Goal: Information Seeking & Learning: Learn about a topic

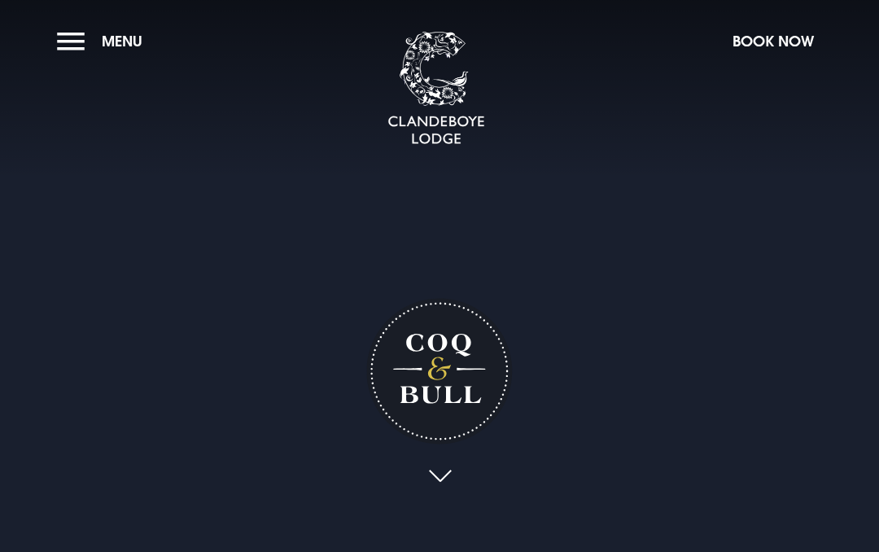
click at [77, 46] on button "Menu" at bounding box center [104, 41] width 94 height 35
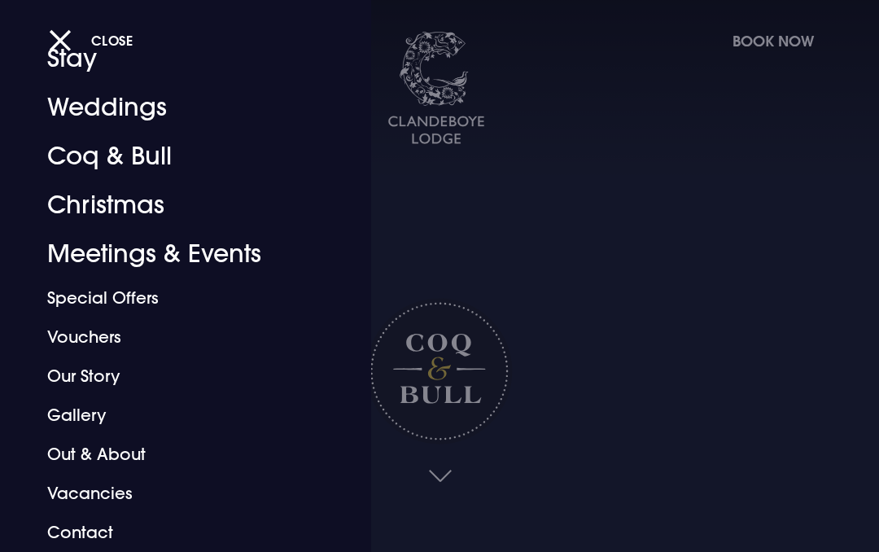
scroll to position [70, 0]
click at [129, 171] on link "Coq & Bull" at bounding box center [174, 156] width 255 height 49
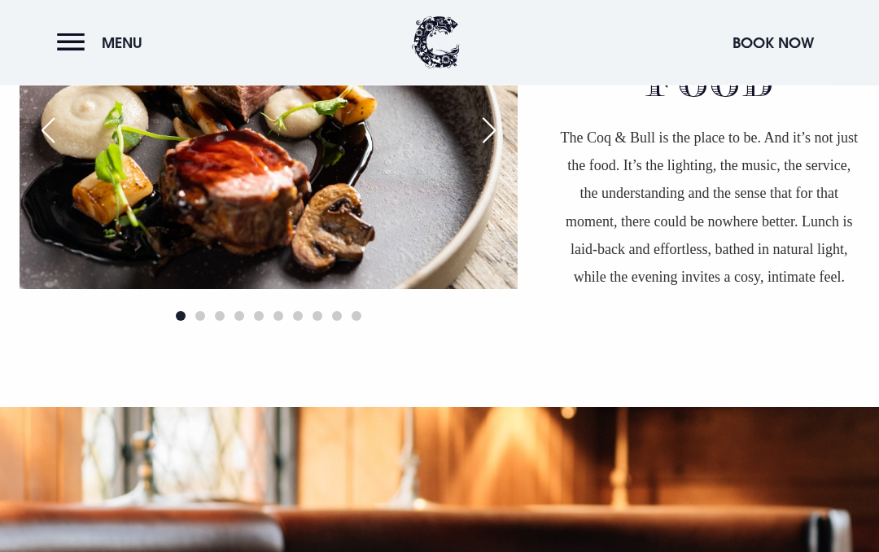
scroll to position [1143, 0]
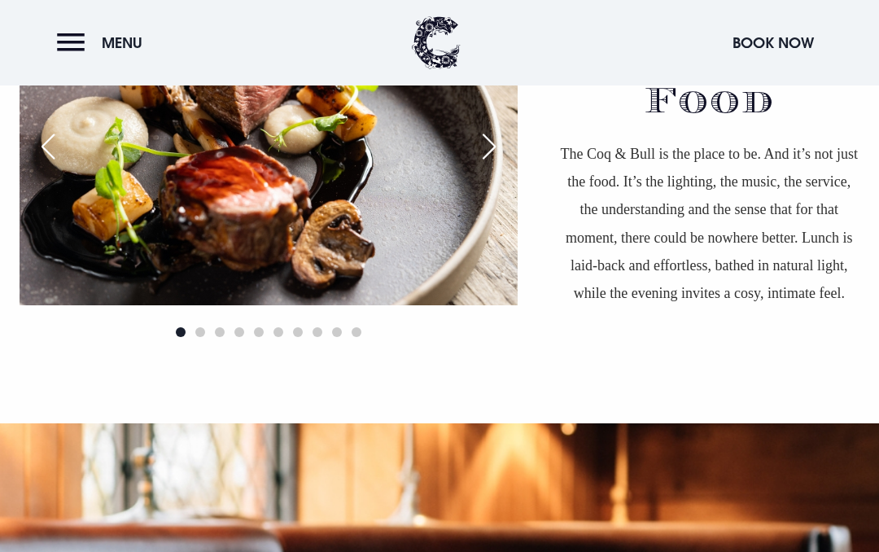
click at [488, 157] on div "Next slide" at bounding box center [489, 147] width 41 height 36
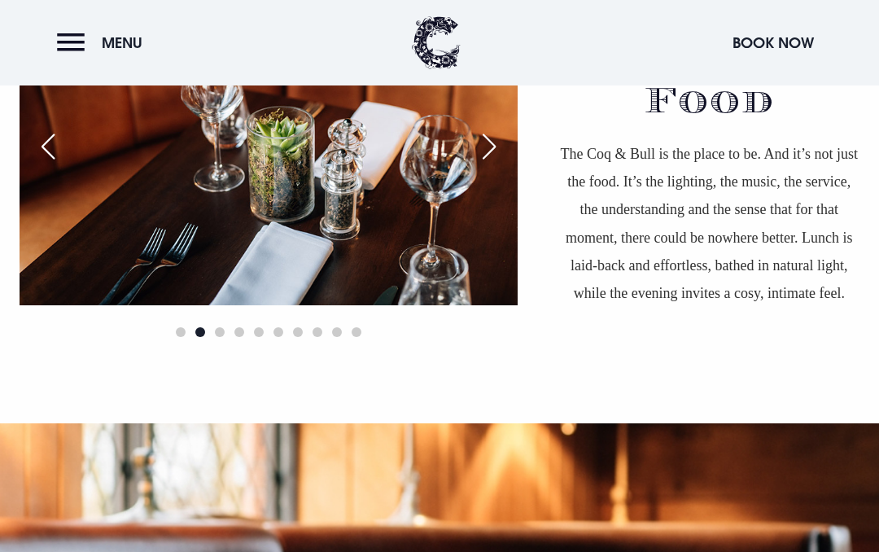
click at [485, 155] on div "Next slide" at bounding box center [489, 147] width 41 height 36
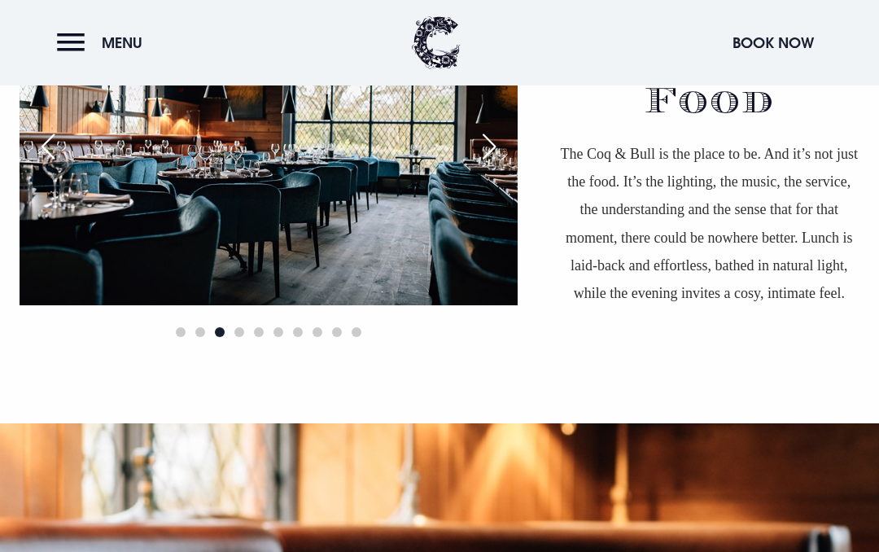
click at [477, 154] on div "Next slide" at bounding box center [489, 147] width 41 height 36
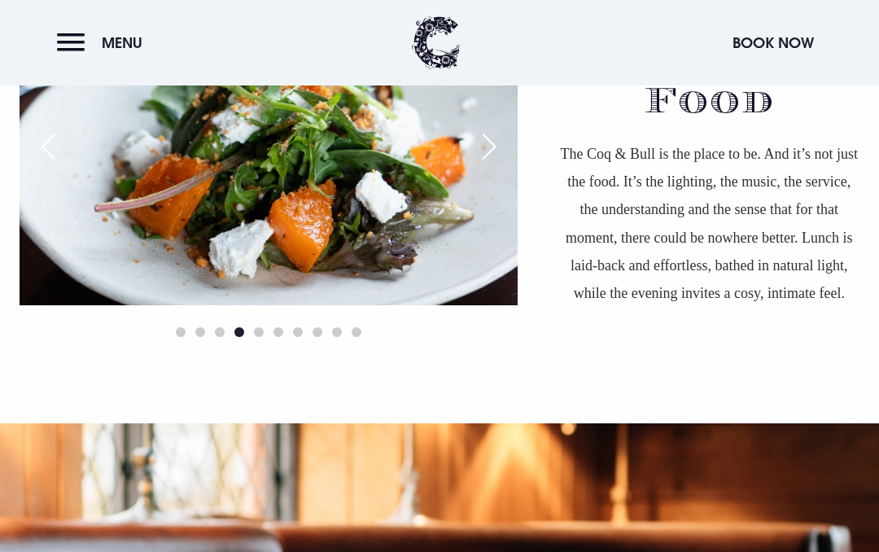
click at [491, 154] on div "Next slide" at bounding box center [489, 147] width 41 height 36
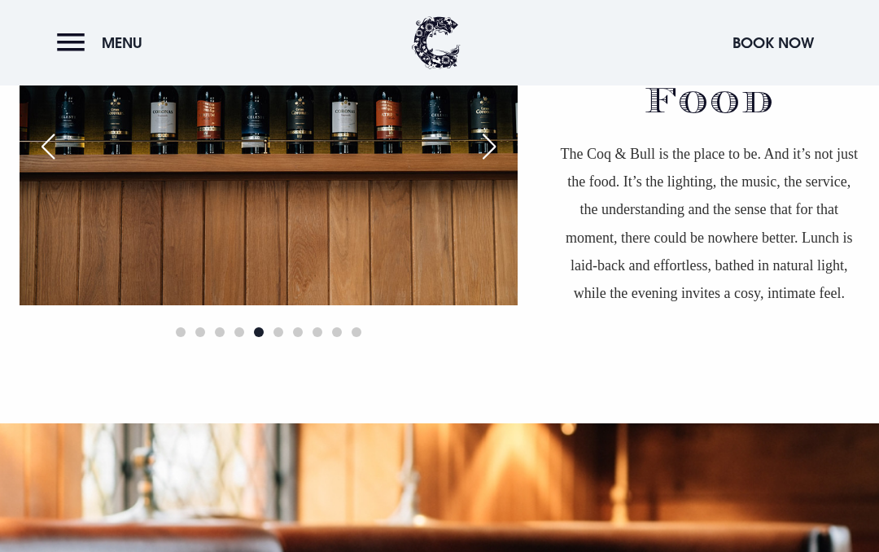
click at [482, 154] on div "Next slide" at bounding box center [489, 147] width 41 height 36
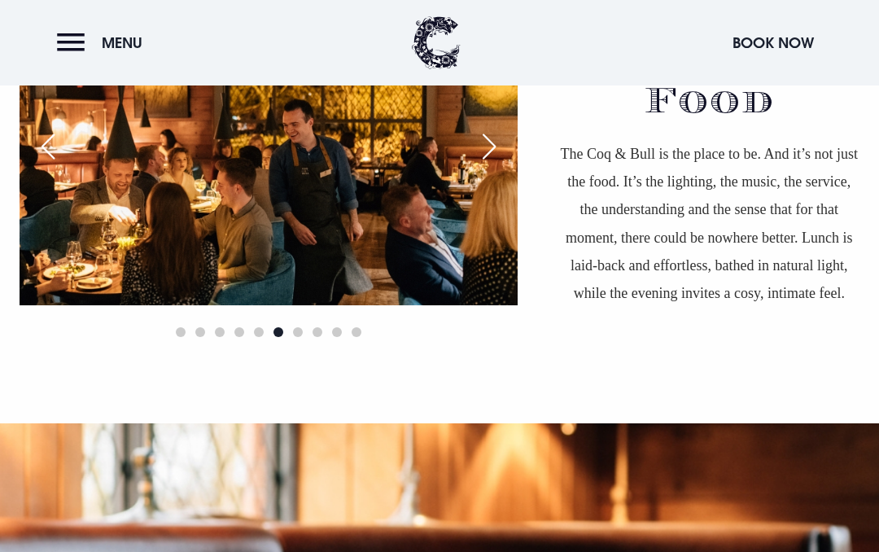
click at [471, 160] on img at bounding box center [269, 139] width 498 height 332
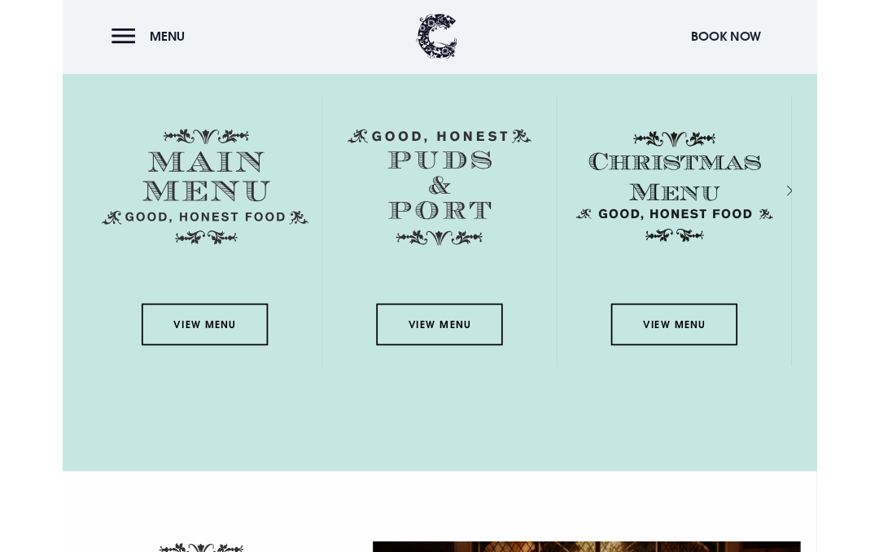
scroll to position [2350, 0]
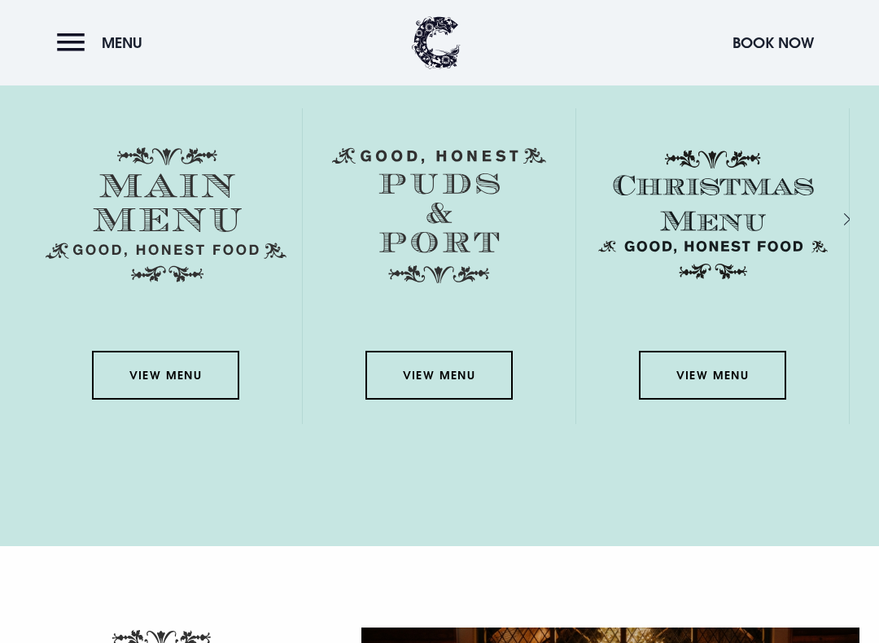
click at [195, 388] on link "View Menu" at bounding box center [165, 375] width 147 height 49
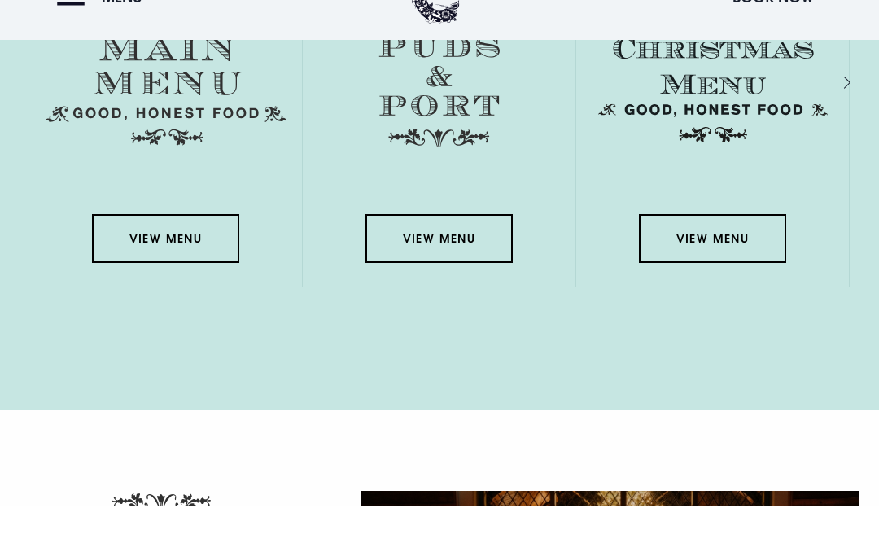
scroll to position [2395, 0]
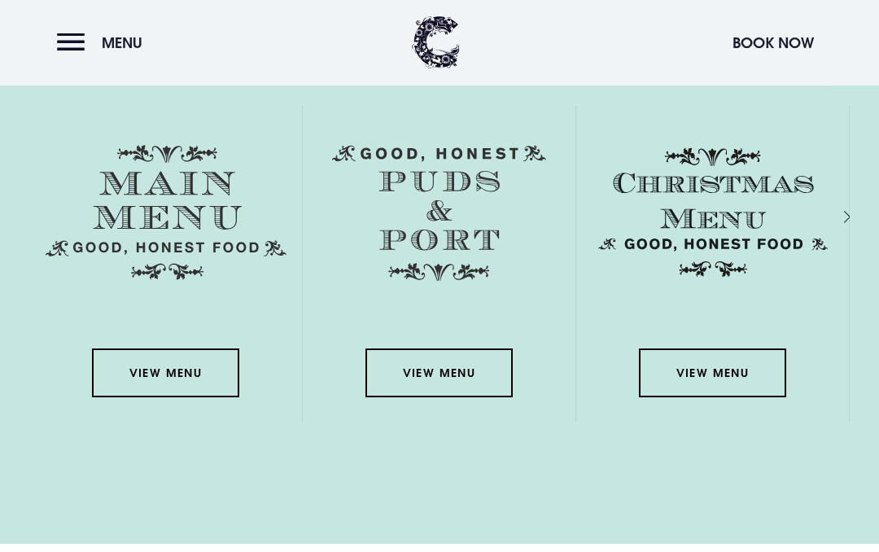
click at [462, 386] on link "View Menu" at bounding box center [439, 373] width 147 height 49
